Goal: Information Seeking & Learning: Learn about a topic

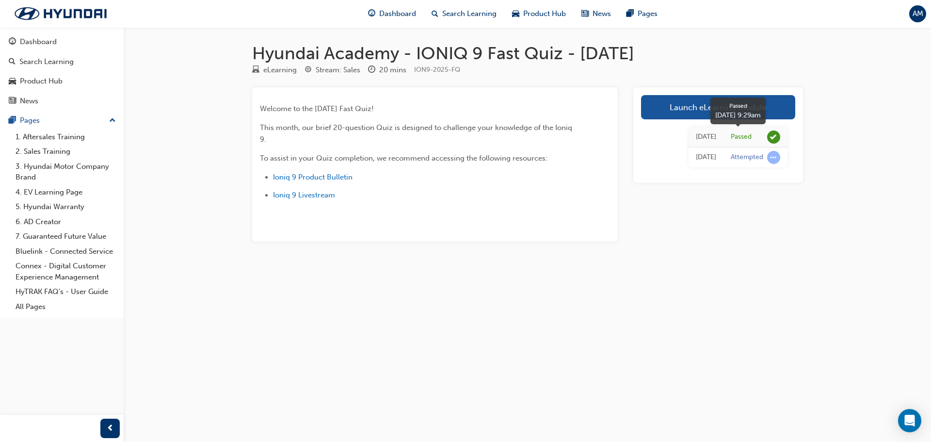
click at [756, 141] on div "Passed" at bounding box center [755, 136] width 49 height 13
click at [776, 131] on span "learningRecordVerb_PASS-icon" at bounding box center [773, 136] width 13 height 13
click at [775, 135] on span "learningRecordVerb_PASS-icon" at bounding box center [773, 136] width 13 height 13
click at [776, 139] on span "learningRecordVerb_PASS-icon" at bounding box center [773, 136] width 13 height 13
click at [774, 155] on span "learningRecordVerb_ATTEMPT-icon" at bounding box center [773, 157] width 13 height 13
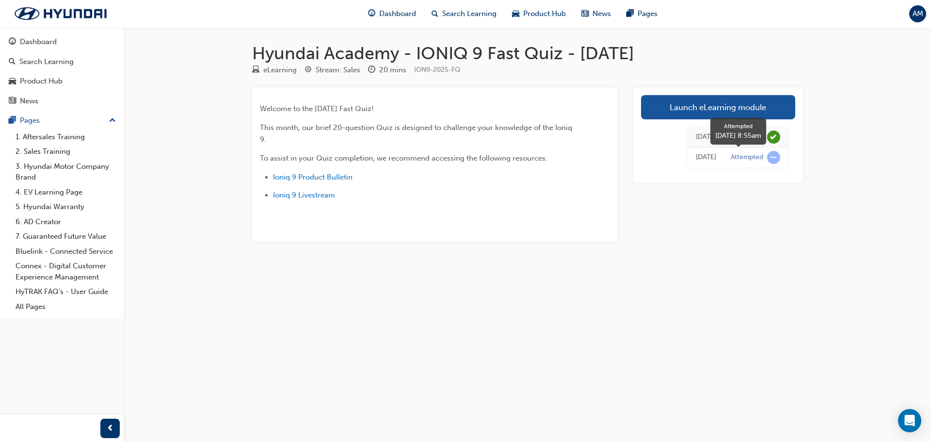
click at [774, 155] on span "learningRecordVerb_ATTEMPT-icon" at bounding box center [773, 157] width 13 height 13
click at [54, 81] on div "Product Hub" at bounding box center [41, 81] width 43 height 11
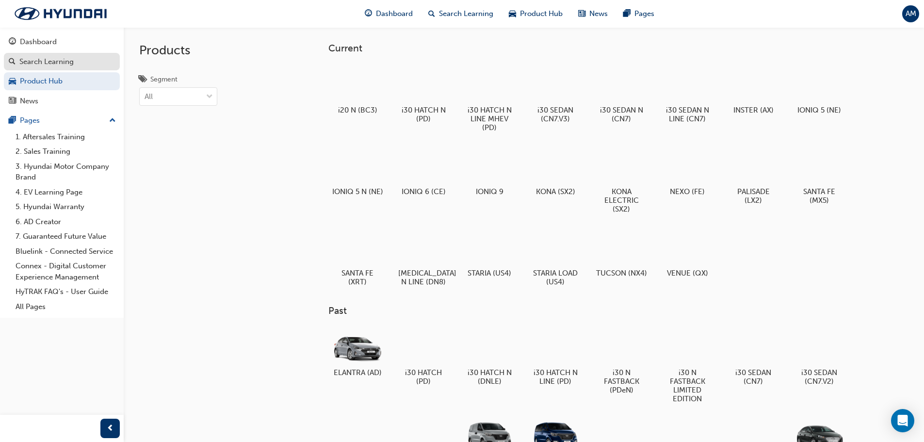
click at [64, 62] on div "Search Learning" at bounding box center [46, 61] width 54 height 11
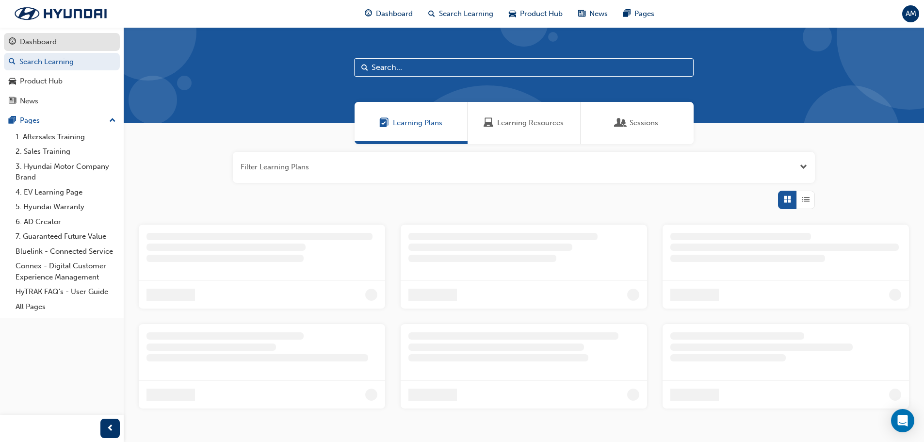
click at [54, 39] on div "Dashboard" at bounding box center [38, 41] width 37 height 11
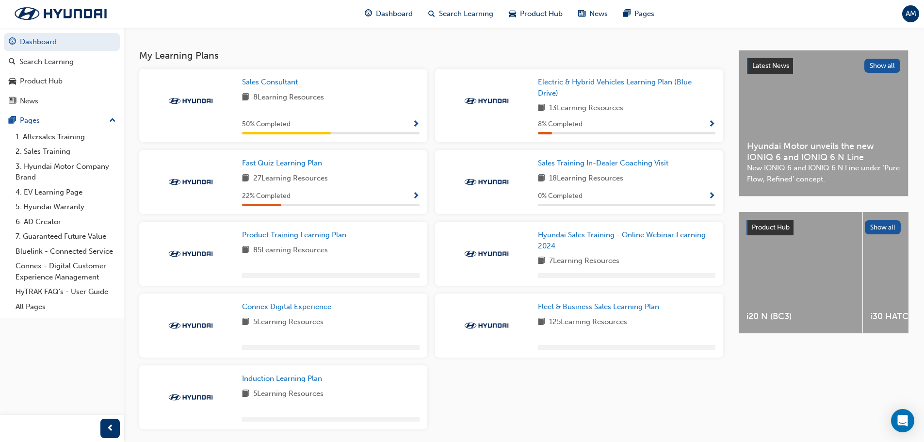
scroll to position [146, 0]
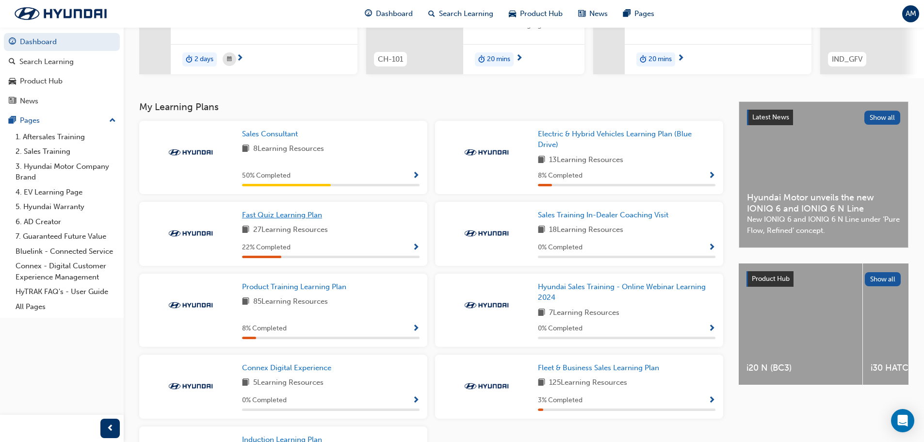
click at [269, 218] on span "Fast Quiz Learning Plan" at bounding box center [282, 215] width 80 height 9
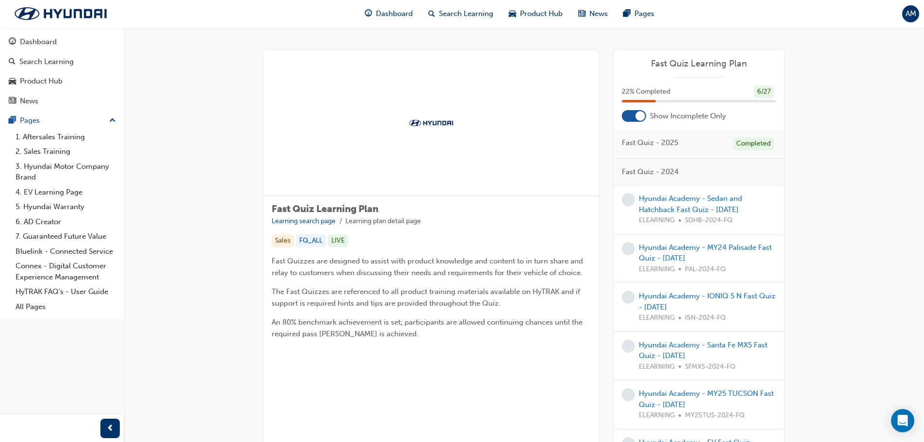
click at [760, 94] on div "6 / 27" at bounding box center [764, 91] width 20 height 13
click at [643, 119] on div at bounding box center [640, 116] width 10 height 10
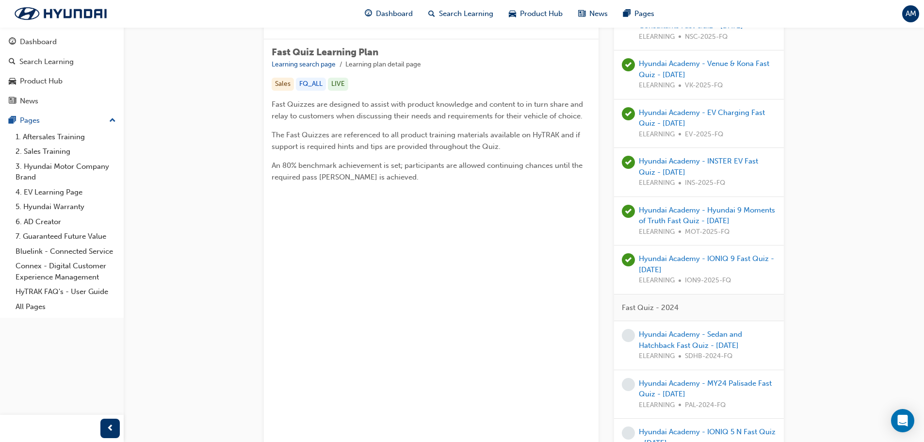
scroll to position [146, 0]
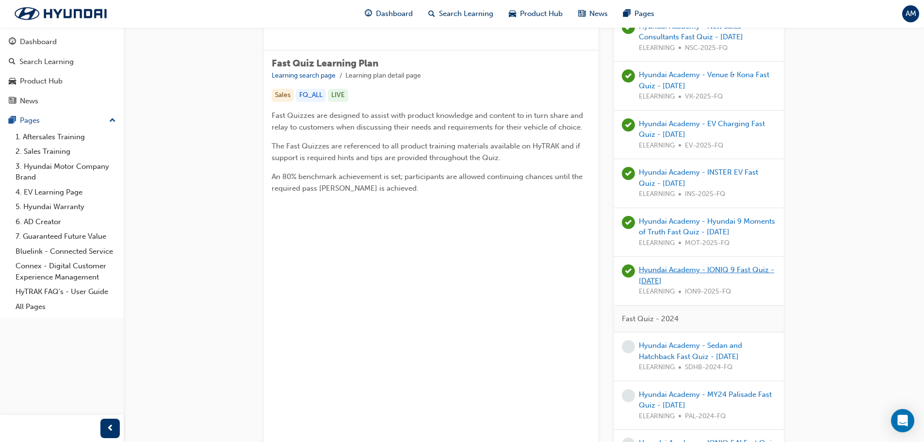
click at [694, 270] on link "Hyundai Academy - IONIQ 9 Fast Quiz - [DATE]" at bounding box center [706, 275] width 135 height 20
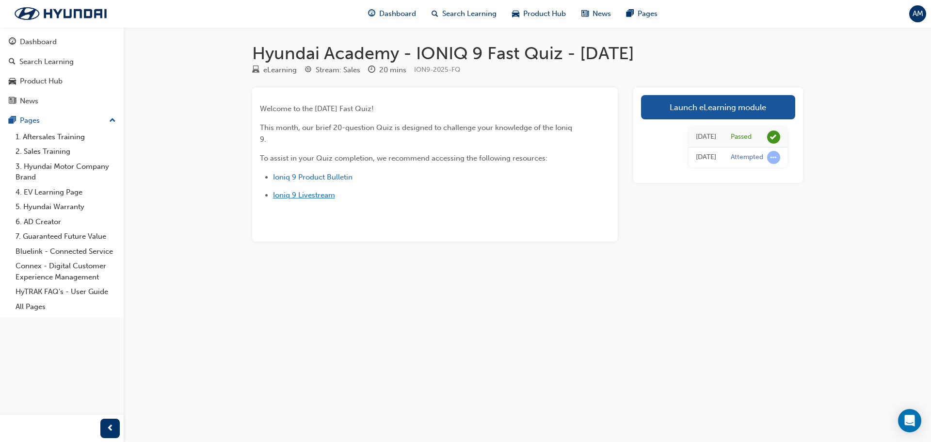
click at [321, 192] on span "Ioniq 9 Livestream" at bounding box center [304, 195] width 62 height 9
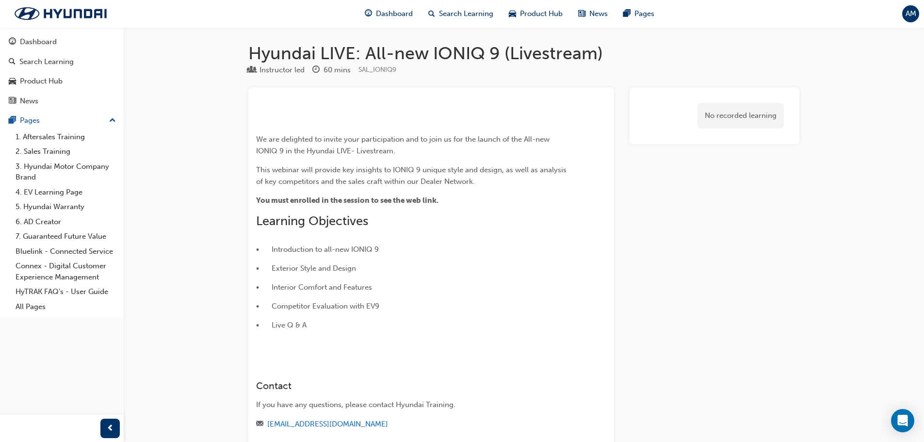
click at [825, 72] on div "Hyundai LIVE: All-new IONIQ 9 (Livestream) Instructor led 60 mins SAL_IONIQ9 ﻿ …" at bounding box center [462, 347] width 924 height 695
